Goal: Information Seeking & Learning: Learn about a topic

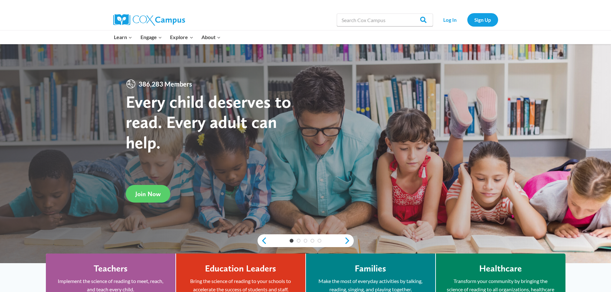
click at [445, 18] on link "Log In" at bounding box center [451, 19] width 28 height 13
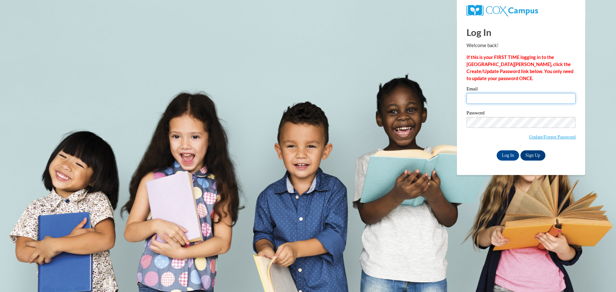
click at [490, 97] on input "Email" at bounding box center [521, 98] width 109 height 11
type input "Jerilyn.Hyndman@gcpsk12.org"
click at [514, 154] on input "Log In" at bounding box center [508, 156] width 22 height 10
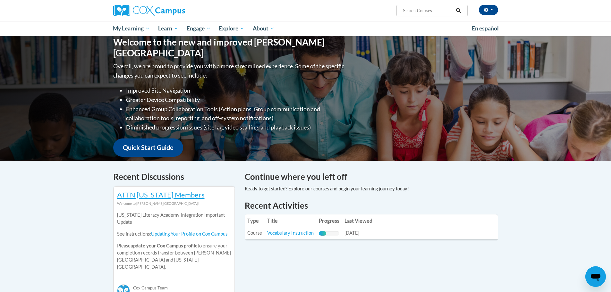
scroll to position [96, 0]
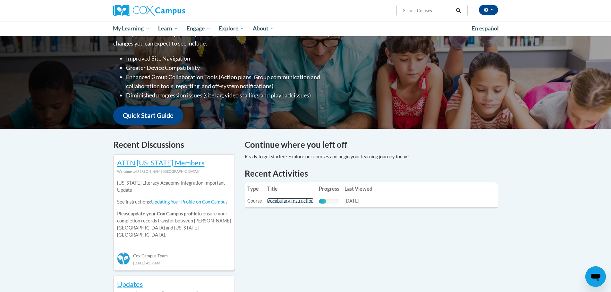
click at [293, 202] on link "Vocabulary Instruction" at bounding box center [290, 200] width 47 height 5
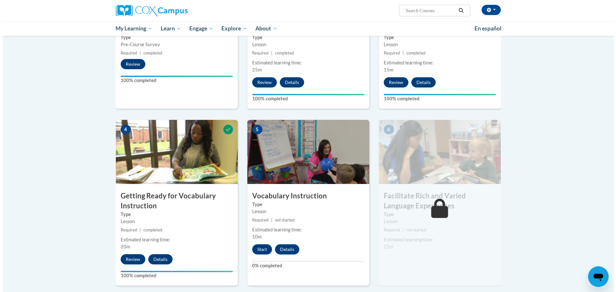
scroll to position [257, 0]
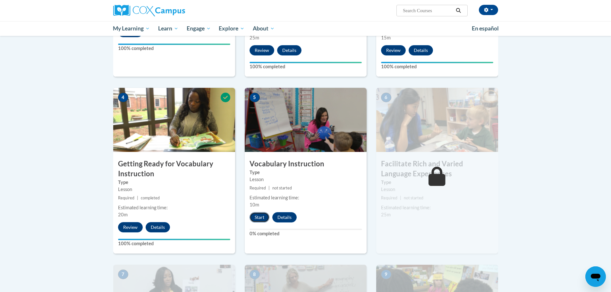
click at [263, 215] on button "Start" at bounding box center [260, 217] width 20 height 10
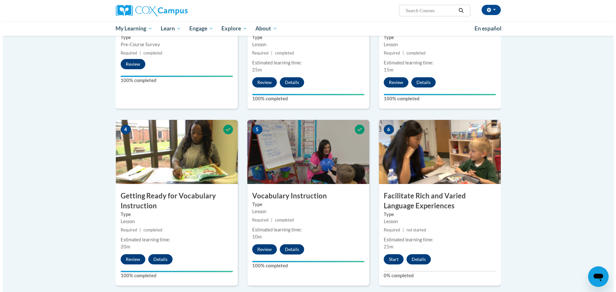
scroll to position [257, 0]
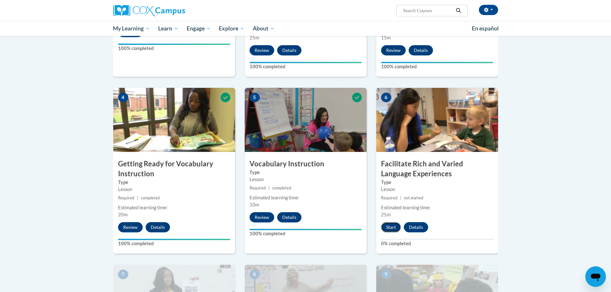
click at [390, 231] on button "Start" at bounding box center [391, 227] width 20 height 10
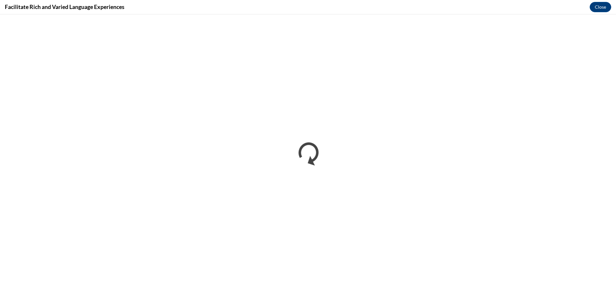
scroll to position [0, 0]
